Goal: Transaction & Acquisition: Purchase product/service

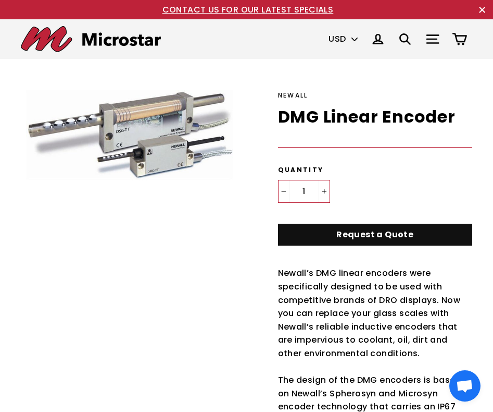
click at [343, 40] on select "USD CAD GBP EUR MXN AUD" at bounding box center [344, 39] width 40 height 22
select select "CAD"
click at [324, 28] on select "USD CAD GBP EUR MXN AUD" at bounding box center [344, 39] width 40 height 22
click at [301, 95] on div "Newall" at bounding box center [375, 95] width 195 height 10
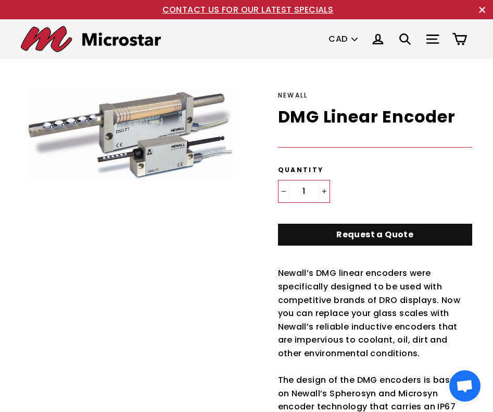
click at [350, 176] on div "Quantity − 1 +" at bounding box center [375, 184] width 195 height 36
click at [298, 95] on div "Newall" at bounding box center [375, 95] width 195 height 10
click at [347, 96] on div "Newall" at bounding box center [375, 95] width 195 height 10
click at [291, 94] on div "Newall" at bounding box center [375, 95] width 195 height 10
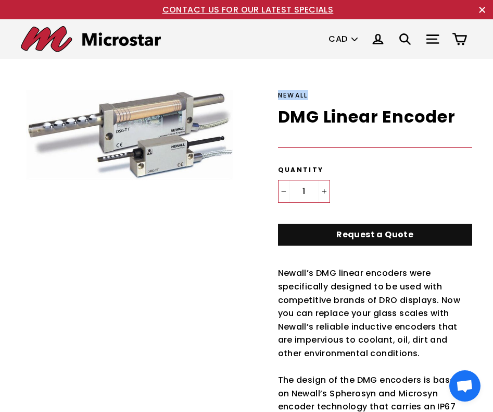
click at [291, 94] on div "Newall" at bounding box center [375, 95] width 195 height 10
